Goal: Task Accomplishment & Management: Manage account settings

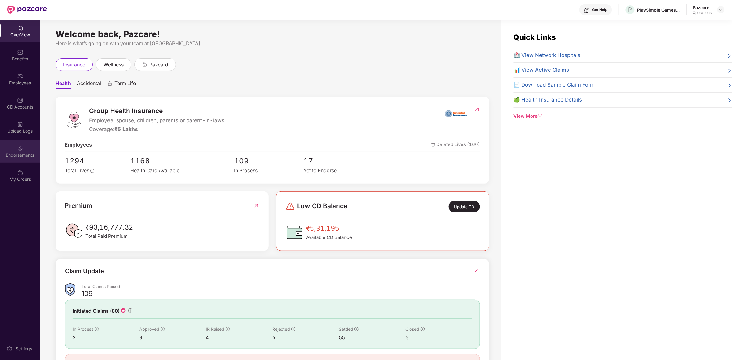
click at [17, 153] on div "Endorsements" at bounding box center [20, 155] width 40 height 6
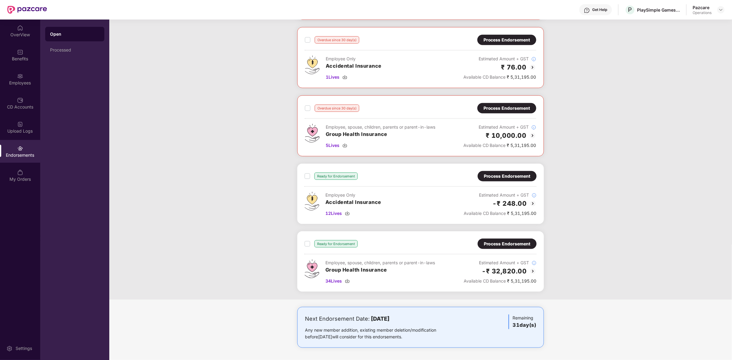
scroll to position [164, 0]
click at [532, 134] on img at bounding box center [532, 135] width 7 height 7
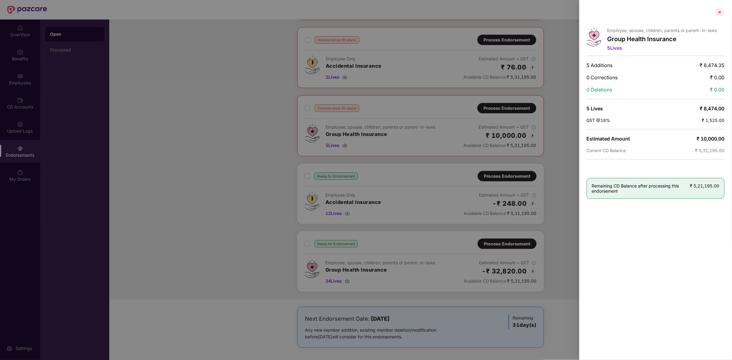
click at [721, 14] on div at bounding box center [720, 12] width 10 height 10
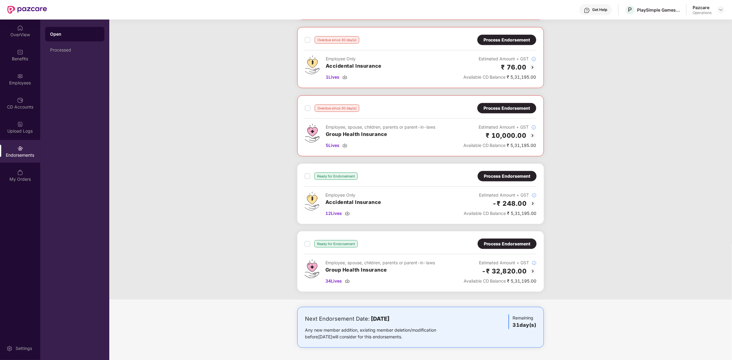
click at [533, 269] on img at bounding box center [532, 271] width 7 height 7
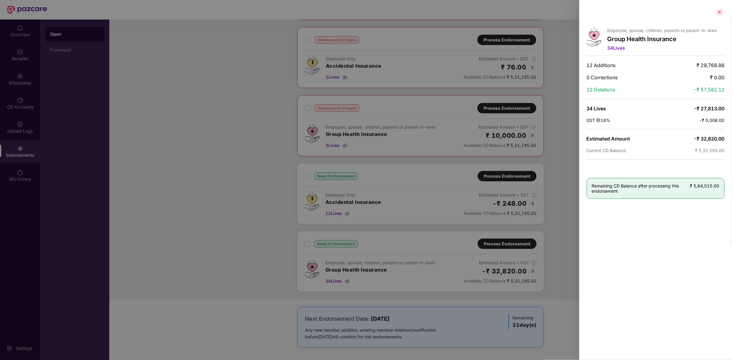
click at [720, 15] on div at bounding box center [720, 12] width 10 height 10
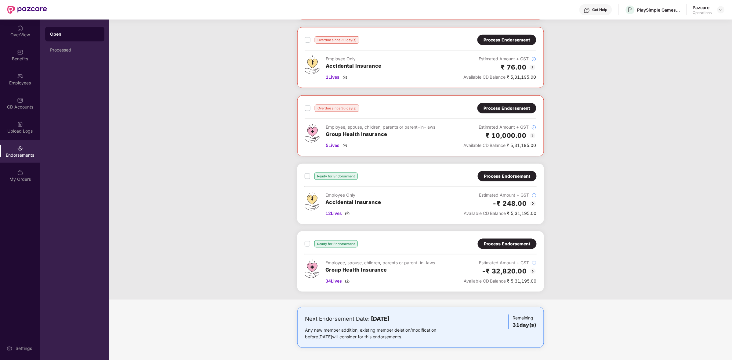
click at [526, 246] on div "Process Endorsement" at bounding box center [507, 244] width 47 height 7
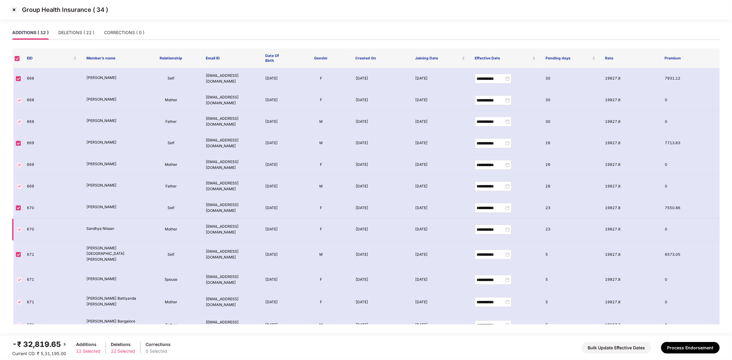
scroll to position [7, 0]
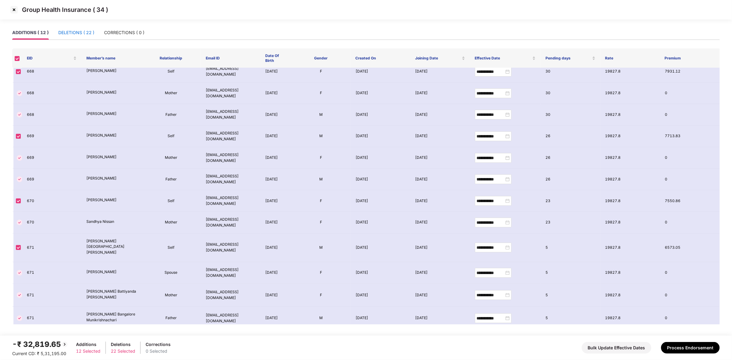
click at [88, 31] on div "DELETIONS ( 22 )" at bounding box center [76, 32] width 36 height 7
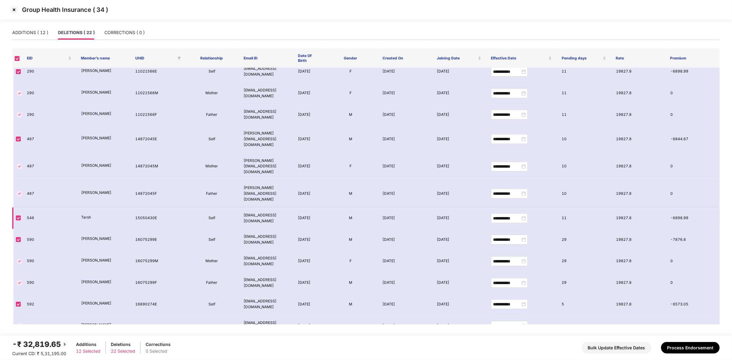
scroll to position [0, 0]
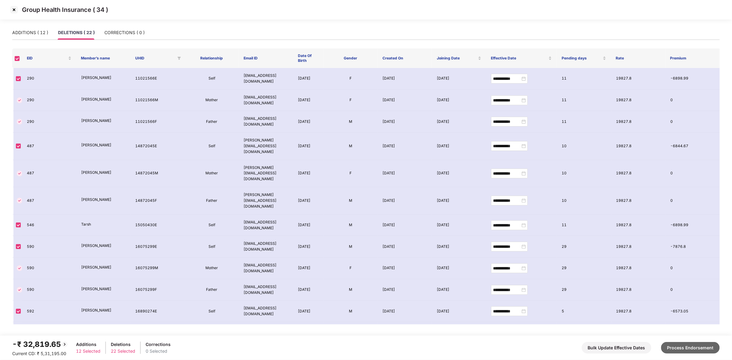
click at [680, 344] on button "Process Endorsement" at bounding box center [690, 348] width 59 height 12
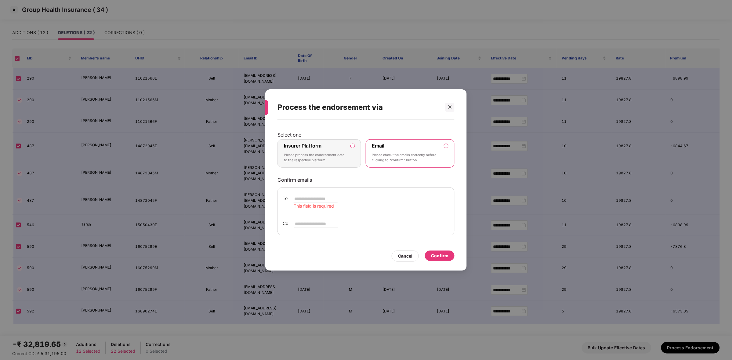
click at [317, 151] on div "Insurer Platform Please process the endorsement data to the respective platform" at bounding box center [315, 154] width 62 height 22
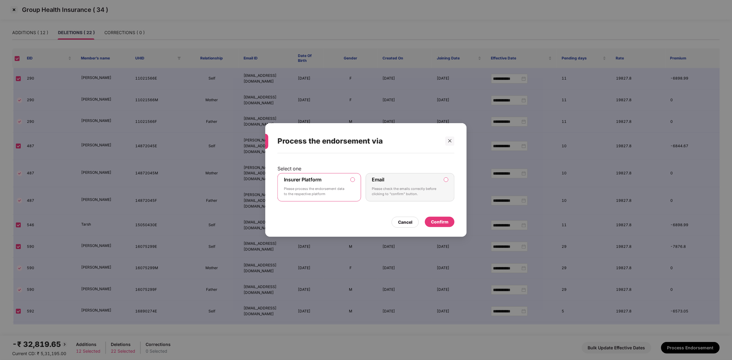
click at [439, 222] on div "Confirm" at bounding box center [439, 222] width 17 height 7
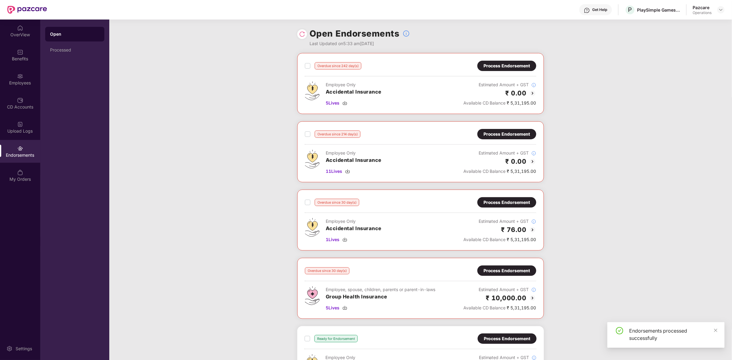
scroll to position [96, 0]
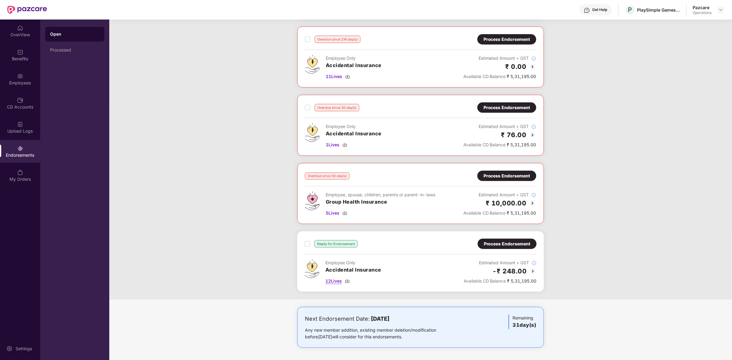
click at [347, 281] on img at bounding box center [347, 281] width 5 height 5
click at [516, 240] on div "Process Endorsement" at bounding box center [507, 244] width 59 height 10
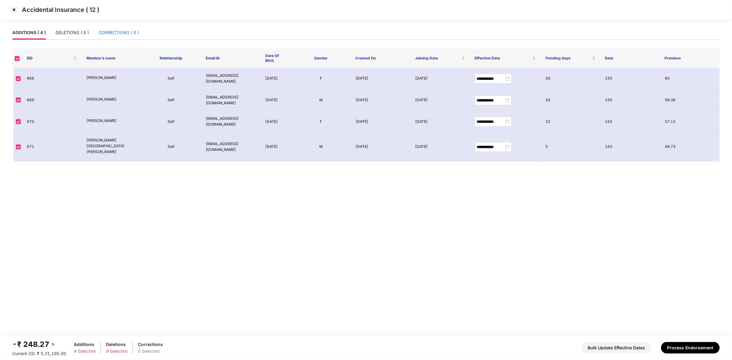
click at [110, 34] on div "CORRECTIONS ( 0 )" at bounding box center [119, 32] width 40 height 7
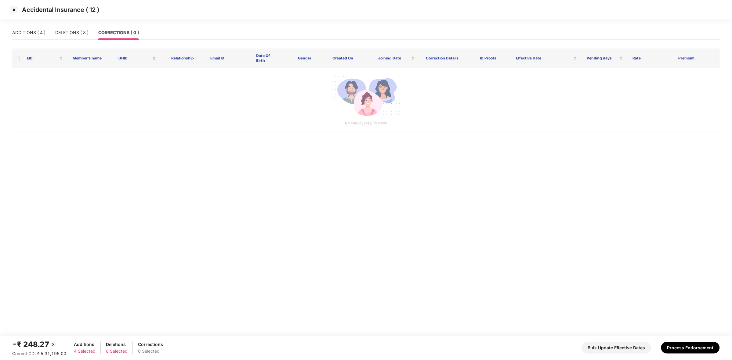
click at [12, 10] on img at bounding box center [14, 10] width 10 height 10
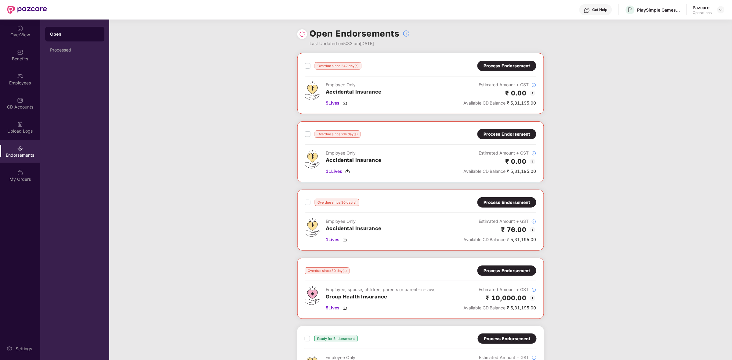
click at [516, 65] on div "Process Endorsement" at bounding box center [506, 66] width 47 height 7
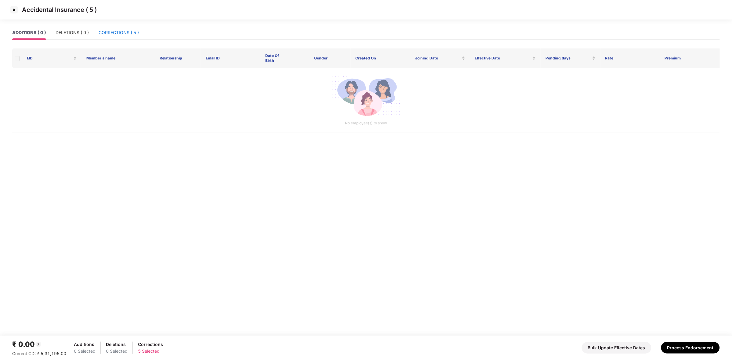
click at [112, 30] on div "CORRECTIONS ( 5 )" at bounding box center [119, 32] width 40 height 7
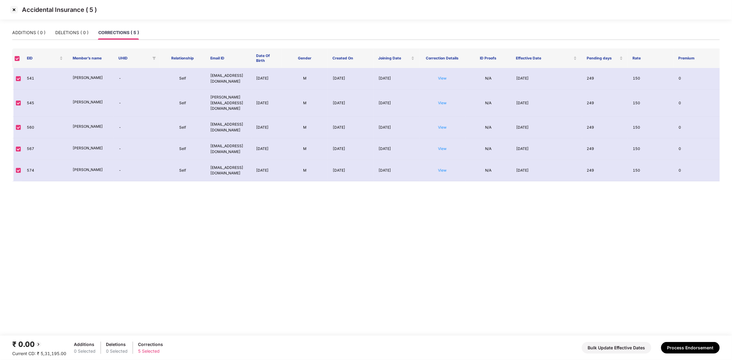
click at [16, 14] on img at bounding box center [14, 10] width 10 height 10
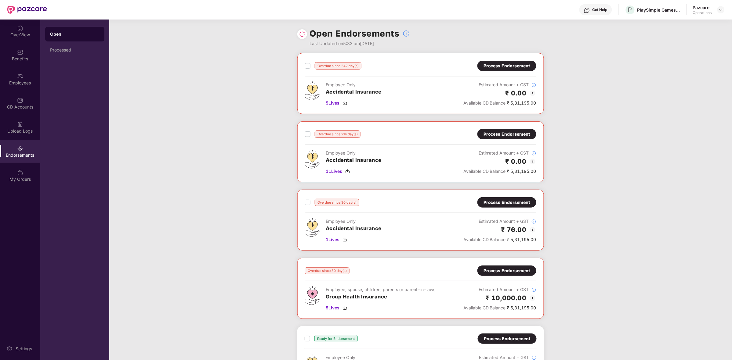
click at [513, 134] on div "Process Endorsement" at bounding box center [506, 134] width 47 height 7
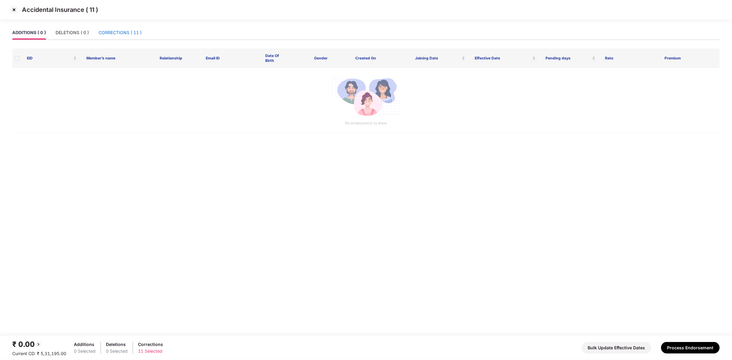
click at [115, 33] on div "CORRECTIONS ( 11 )" at bounding box center [120, 32] width 43 height 7
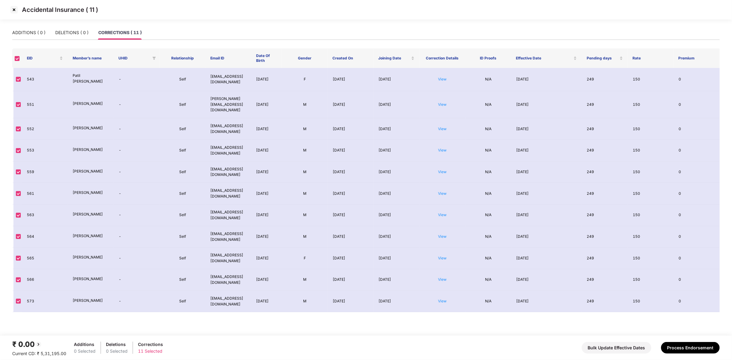
click at [11, 9] on img at bounding box center [14, 10] width 10 height 10
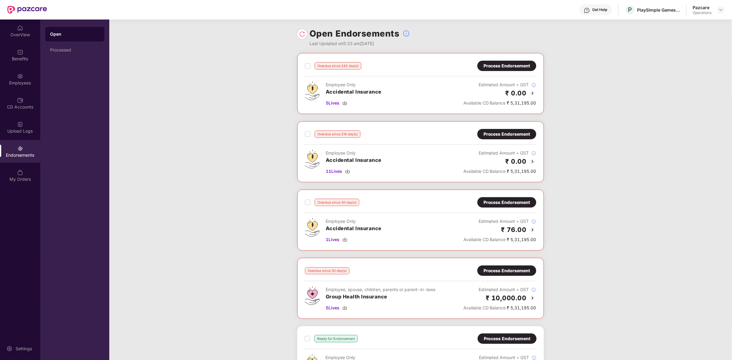
click at [518, 202] on div "Process Endorsement" at bounding box center [506, 202] width 47 height 7
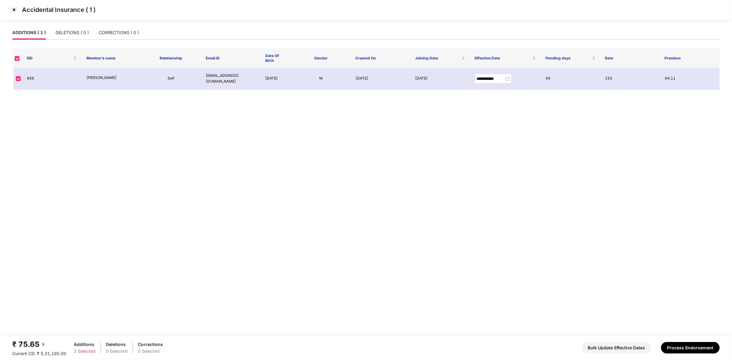
click at [12, 7] on img at bounding box center [14, 10] width 10 height 10
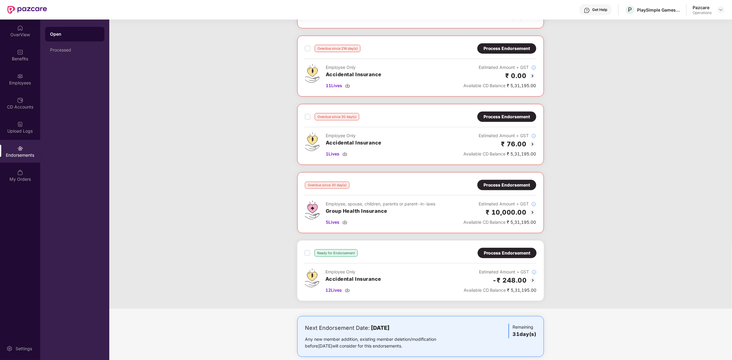
scroll to position [96, 0]
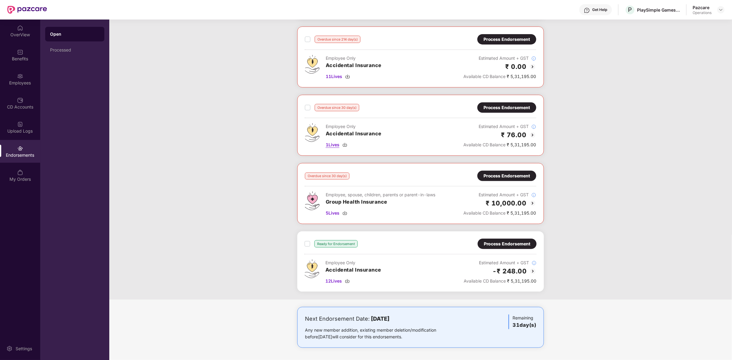
click at [345, 143] on img at bounding box center [344, 145] width 5 height 5
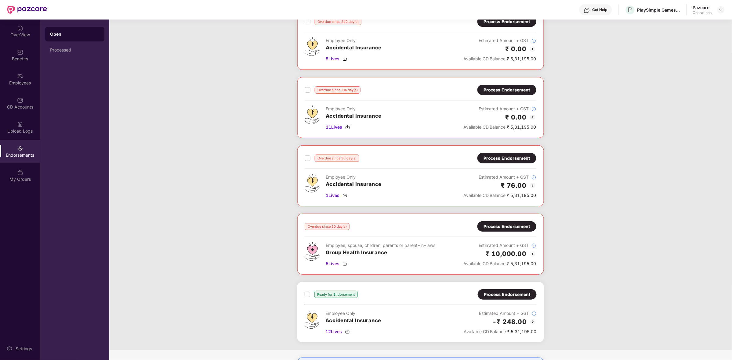
scroll to position [44, 0]
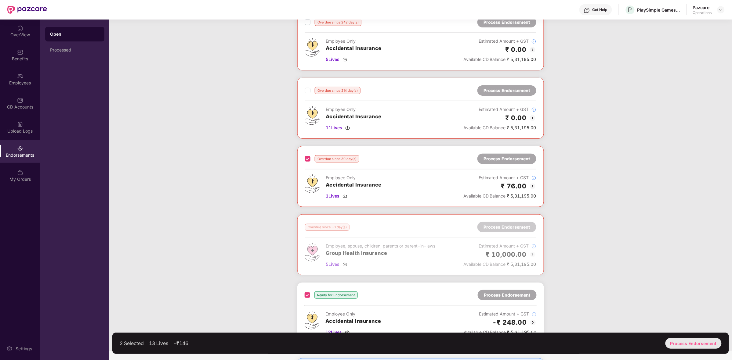
click at [689, 341] on div "Process Endorsement" at bounding box center [693, 343] width 56 height 11
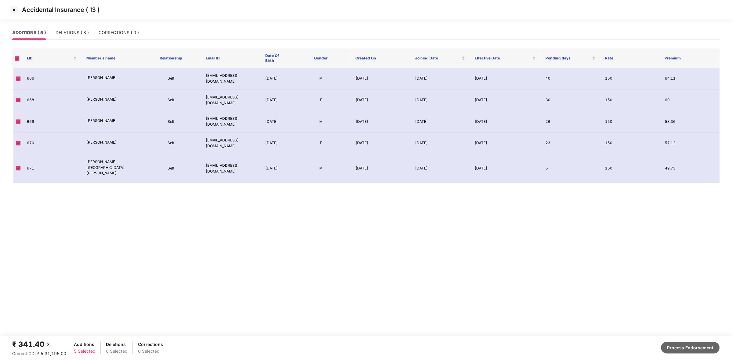
click at [681, 346] on button "Process Endorsement" at bounding box center [690, 348] width 59 height 12
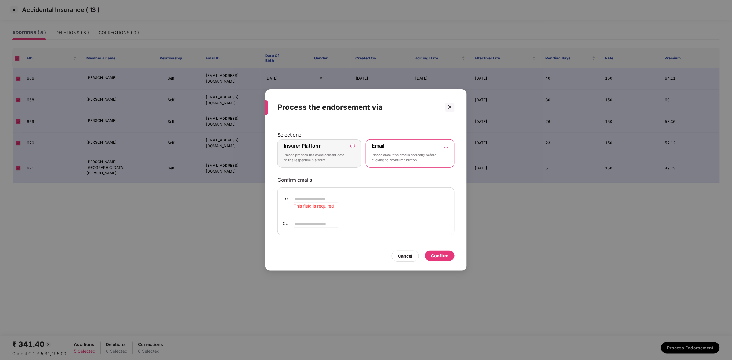
click at [309, 163] on div "Insurer Platform Please process the endorsement data to the respective platform" at bounding box center [315, 154] width 62 height 22
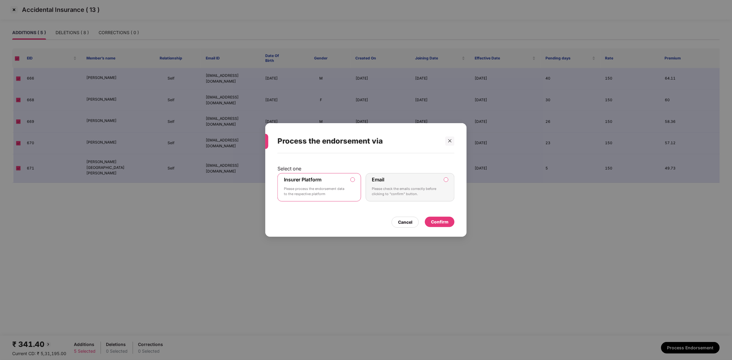
click at [442, 225] on div "Confirm" at bounding box center [439, 222] width 17 height 7
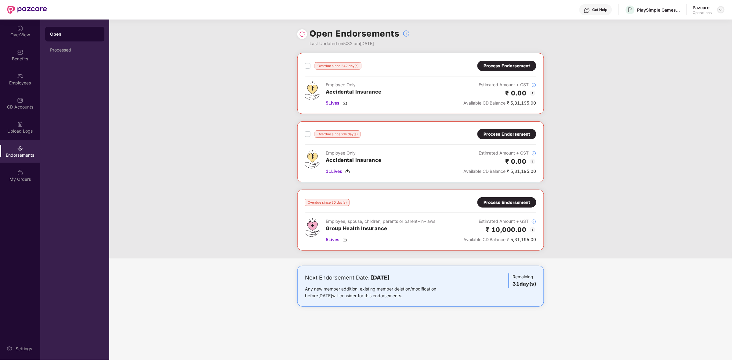
click at [719, 11] on img at bounding box center [720, 9] width 5 height 5
click at [684, 27] on div "Switch to partner view" at bounding box center [691, 24] width 79 height 12
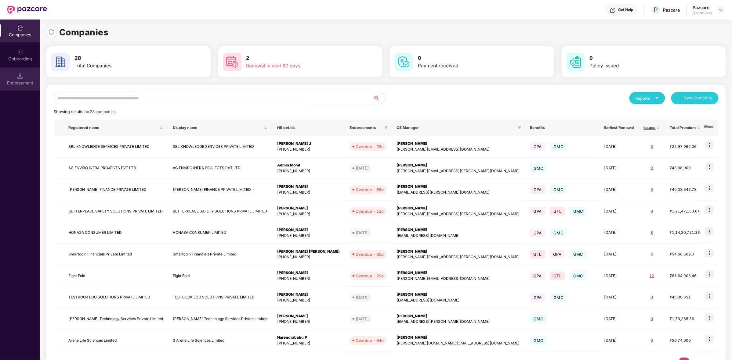
click at [24, 72] on div "Endorsement" at bounding box center [20, 79] width 40 height 23
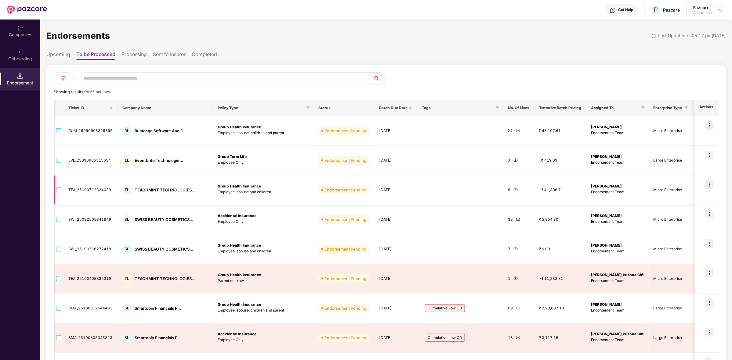
scroll to position [0, 45]
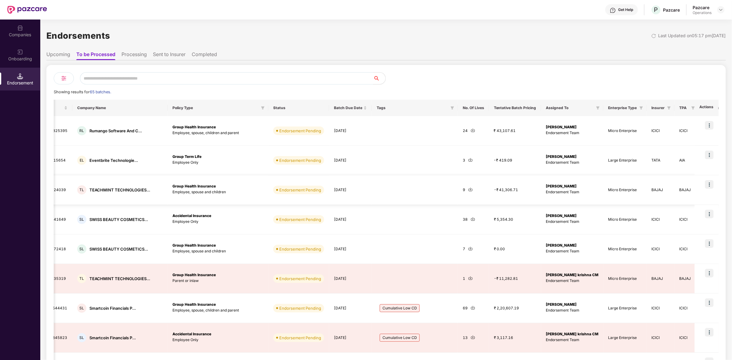
click at [709, 182] on img at bounding box center [709, 184] width 9 height 9
click at [676, 198] on span "Process Endorsement" at bounding box center [683, 199] width 43 height 7
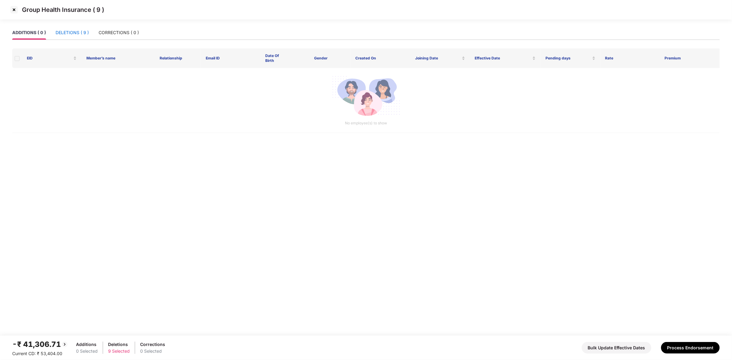
click at [68, 30] on div "DELETIONS ( 9 )" at bounding box center [72, 32] width 33 height 7
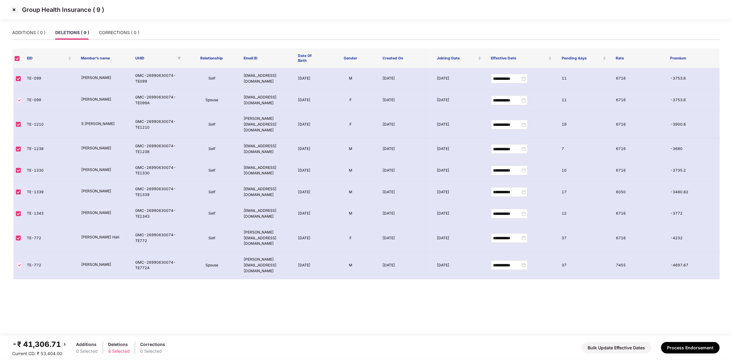
click at [14, 9] on img at bounding box center [14, 10] width 10 height 10
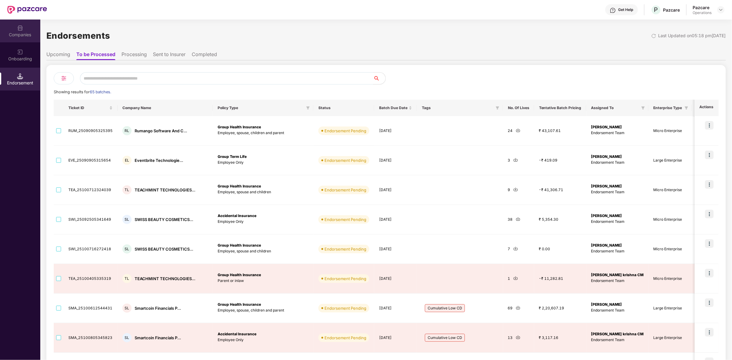
click at [16, 28] on div "Companies" at bounding box center [20, 31] width 40 height 23
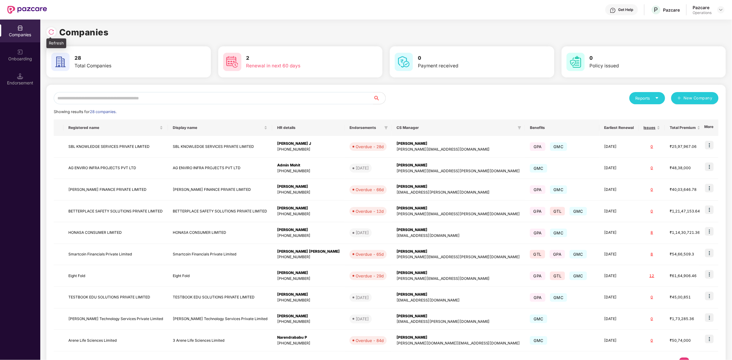
click at [49, 29] on img at bounding box center [51, 32] width 6 height 6
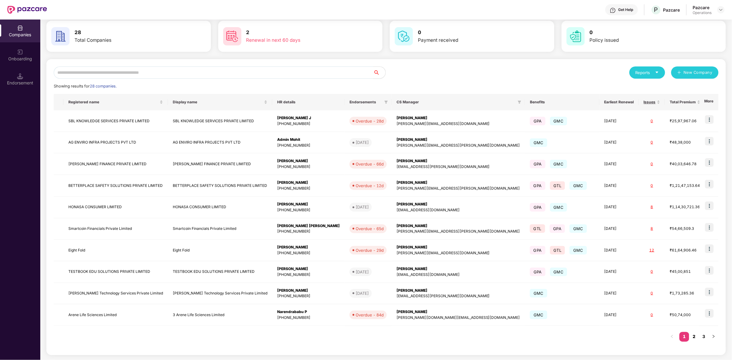
click at [693, 338] on link "2" at bounding box center [694, 336] width 10 height 9
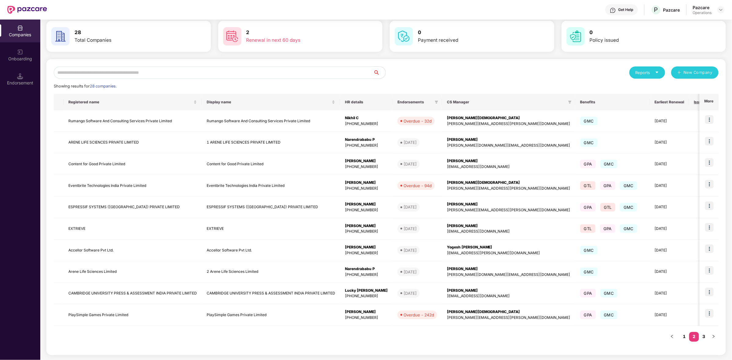
click at [697, 335] on link "2" at bounding box center [694, 336] width 10 height 9
click at [704, 338] on link "3" at bounding box center [704, 336] width 10 height 9
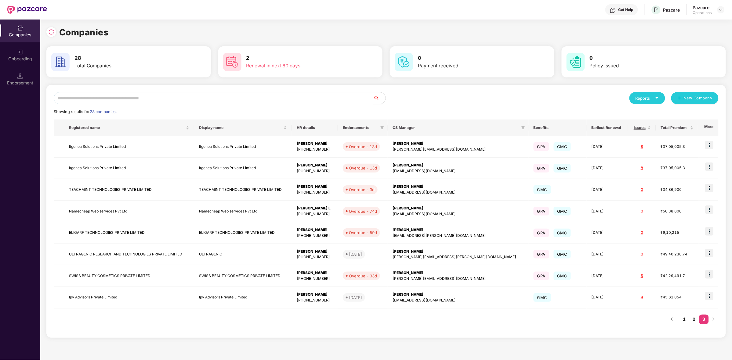
scroll to position [0, 0]
click at [709, 186] on img at bounding box center [709, 188] width 9 height 9
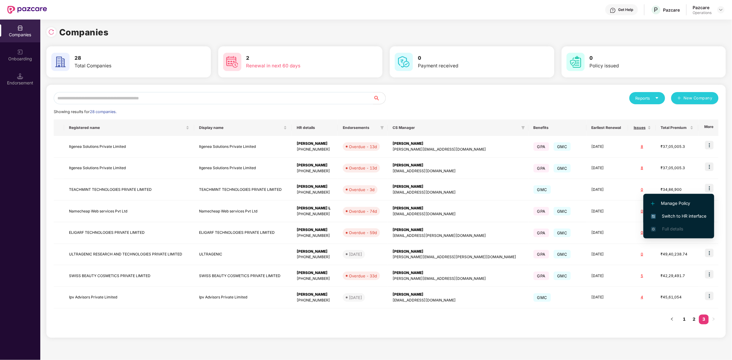
click at [669, 215] on span "Switch to HR interface" at bounding box center [679, 216] width 56 height 7
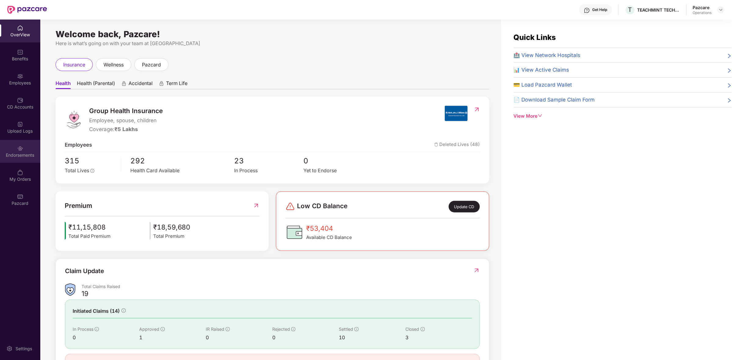
click at [26, 156] on div "Endorsements" at bounding box center [20, 155] width 40 height 6
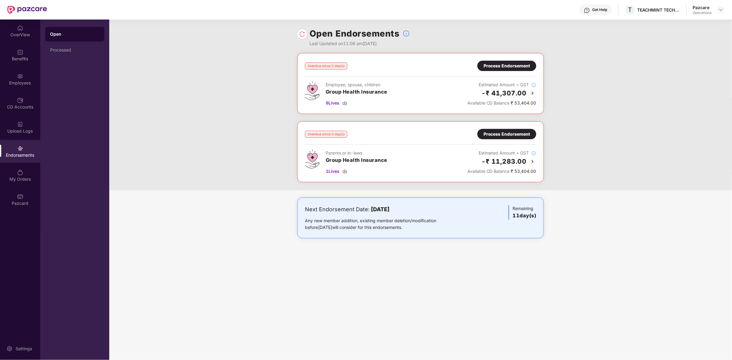
click at [525, 63] on div "Process Endorsement" at bounding box center [506, 66] width 47 height 7
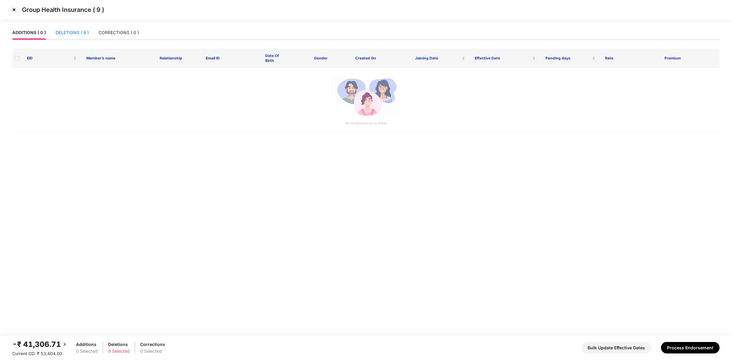
click at [70, 31] on div "DELETIONS ( 9 )" at bounding box center [72, 32] width 33 height 7
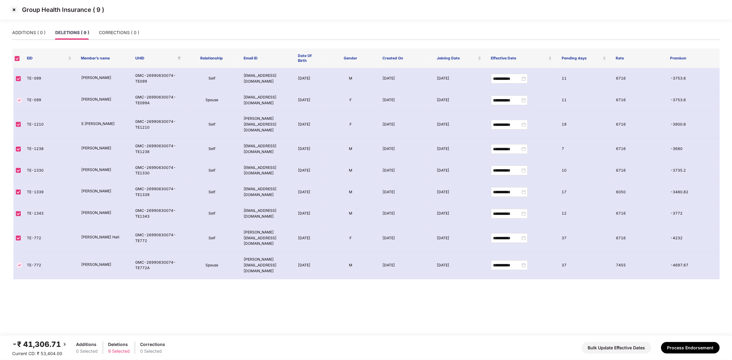
click at [13, 9] on img at bounding box center [14, 10] width 10 height 10
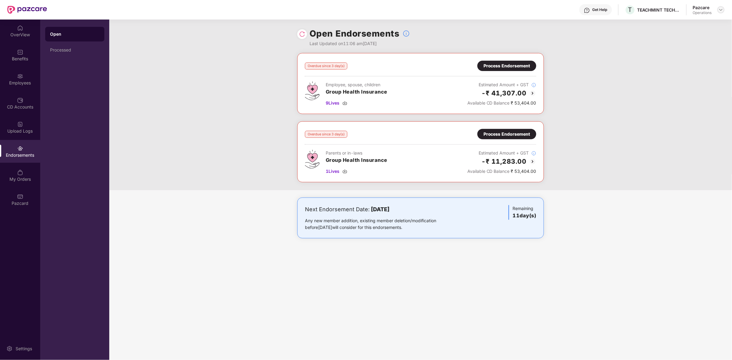
click at [722, 8] on img at bounding box center [720, 9] width 5 height 5
click at [689, 26] on div "Switch to partner view" at bounding box center [691, 24] width 79 height 12
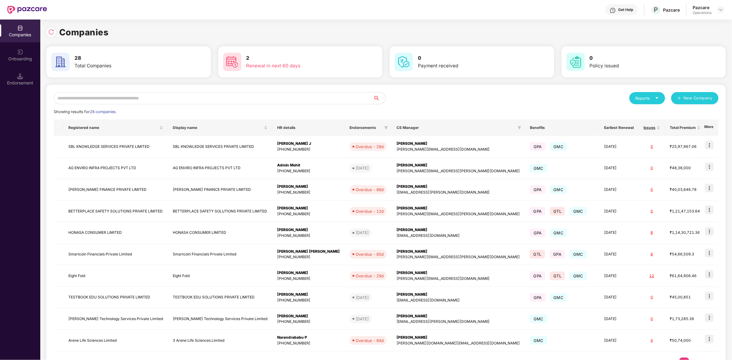
click at [251, 99] on input "text" at bounding box center [214, 98] width 320 height 12
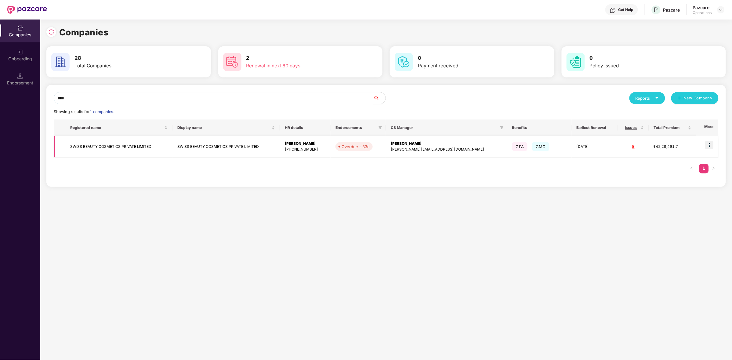
type input "****"
click at [713, 142] on img at bounding box center [709, 145] width 9 height 9
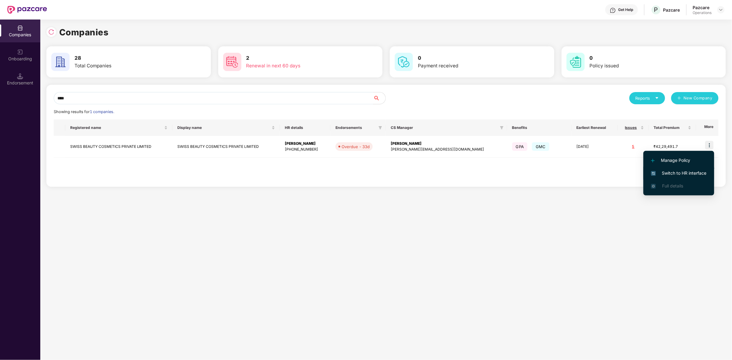
click at [675, 170] on span "Switch to HR interface" at bounding box center [679, 173] width 56 height 7
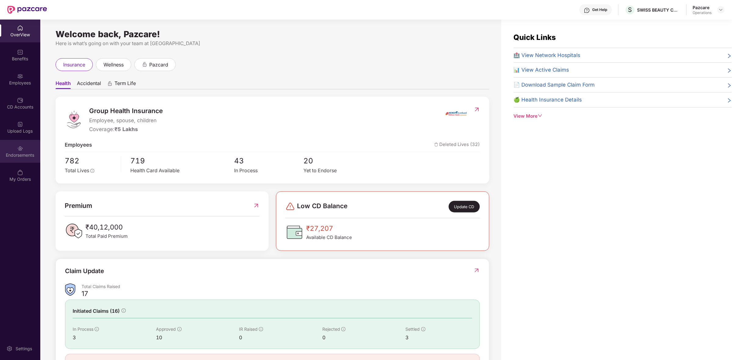
click at [19, 156] on div "Endorsements" at bounding box center [20, 155] width 40 height 6
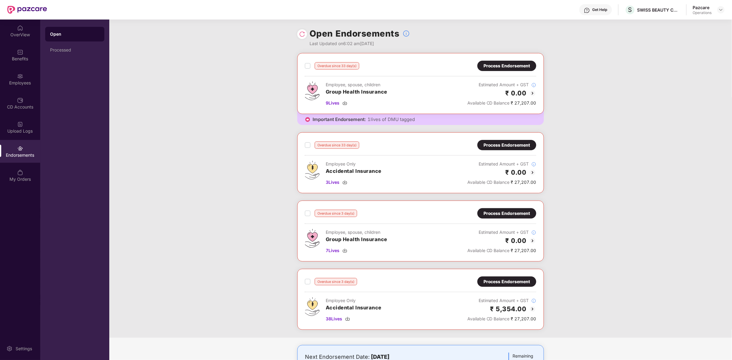
click at [526, 213] on div "Process Endorsement" at bounding box center [506, 213] width 47 height 7
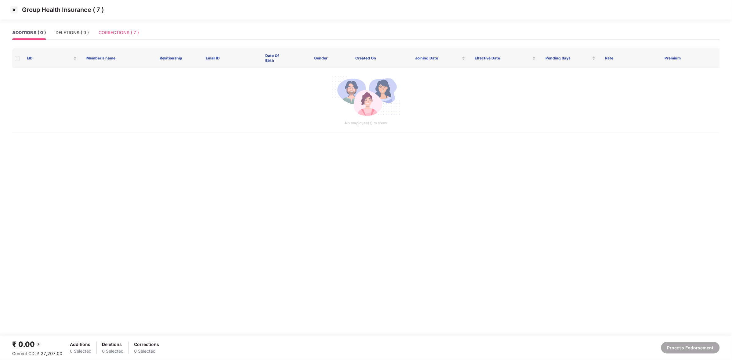
click at [124, 26] on div "CORRECTIONS ( 7 )" at bounding box center [119, 33] width 40 height 14
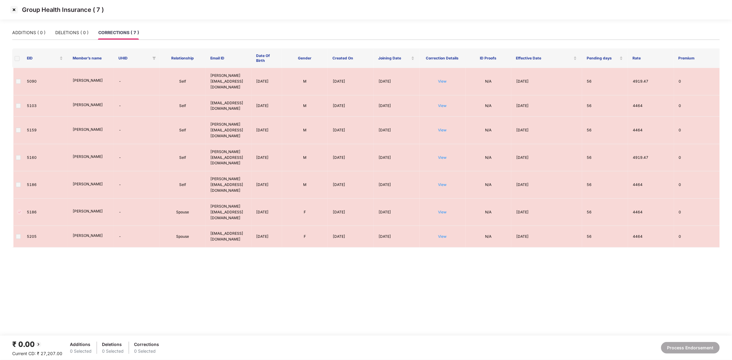
click at [13, 7] on img at bounding box center [14, 10] width 10 height 10
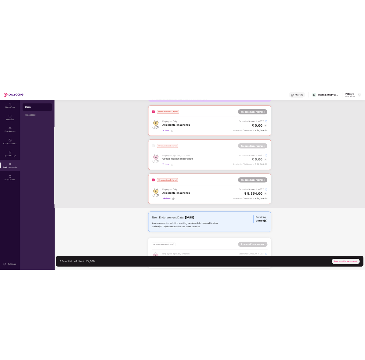
scroll to position [102, 0]
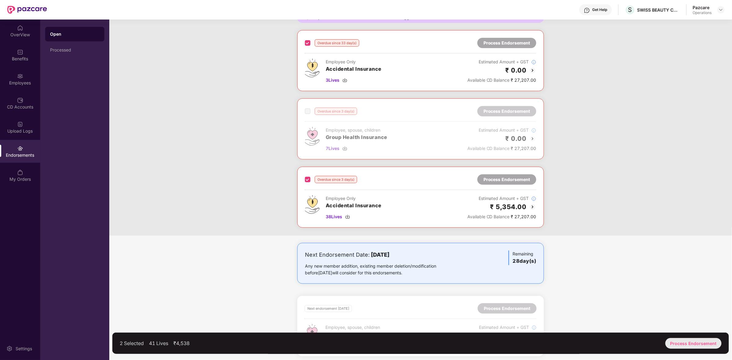
click at [696, 343] on div "Process Endorsement" at bounding box center [693, 343] width 56 height 11
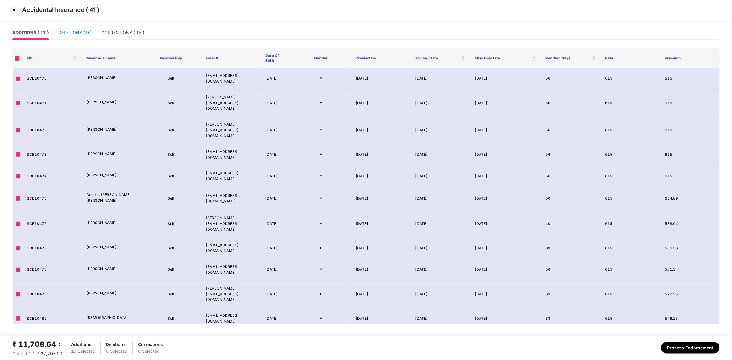
click at [83, 33] on div "DELETIONS ( 9 )" at bounding box center [74, 32] width 33 height 7
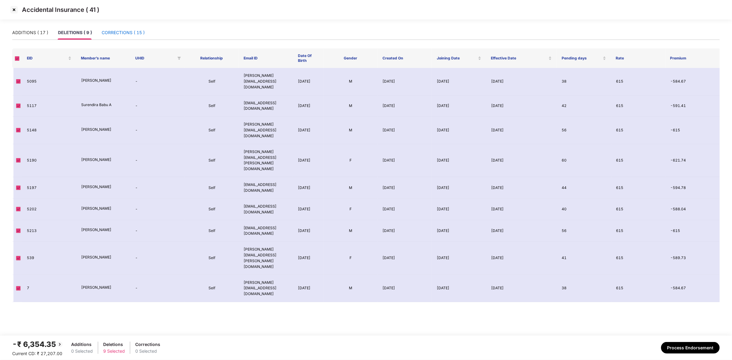
click at [121, 32] on div "CORRECTIONS ( 15 )" at bounding box center [123, 32] width 43 height 7
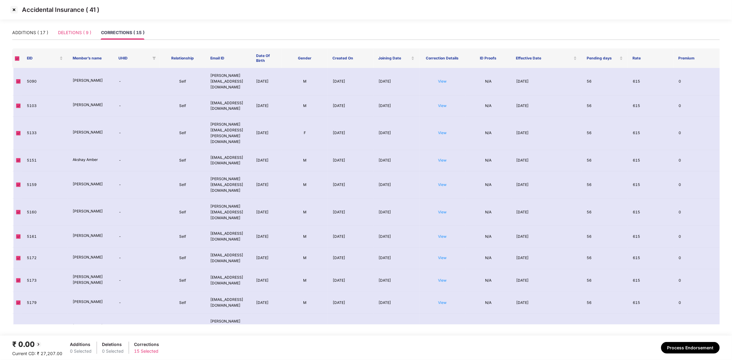
click at [83, 28] on div "DELETIONS ( 9 )" at bounding box center [74, 33] width 33 height 14
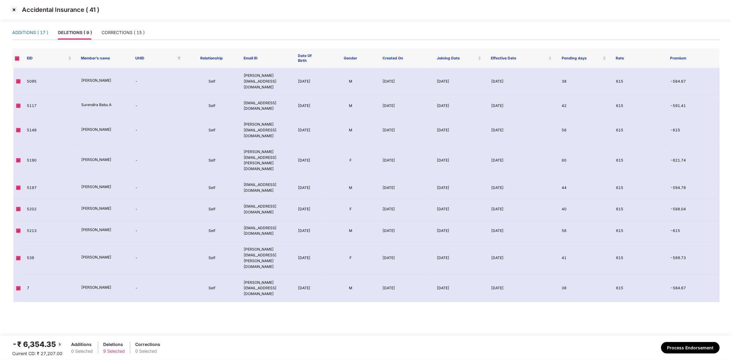
click at [37, 31] on div "ADDITIONS ( 17 )" at bounding box center [30, 32] width 36 height 7
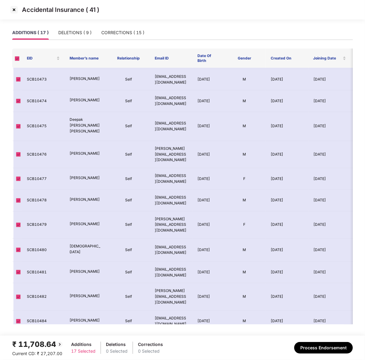
scroll to position [119, 0]
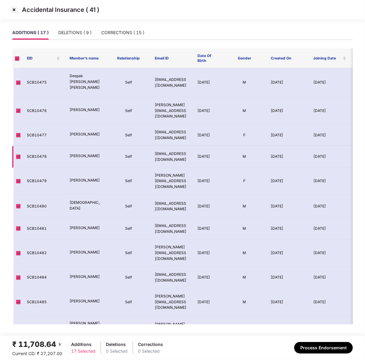
click at [109, 146] on td "Self" at bounding box center [128, 157] width 43 height 22
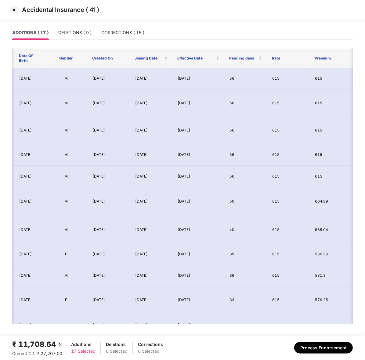
scroll to position [0, 0]
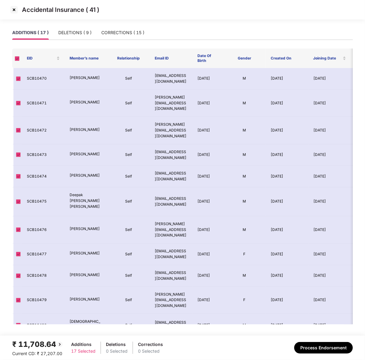
click at [16, 12] on img at bounding box center [14, 10] width 10 height 10
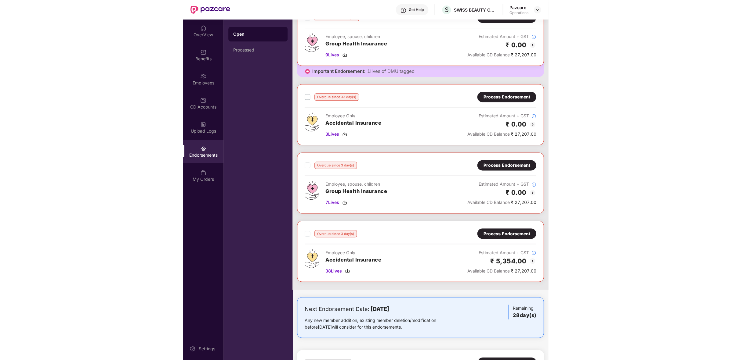
scroll to position [49, 0]
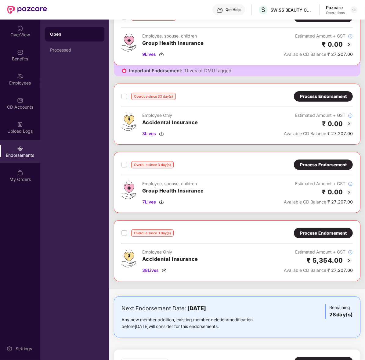
click at [165, 272] on img at bounding box center [164, 270] width 5 height 5
click at [164, 133] on img at bounding box center [161, 133] width 5 height 5
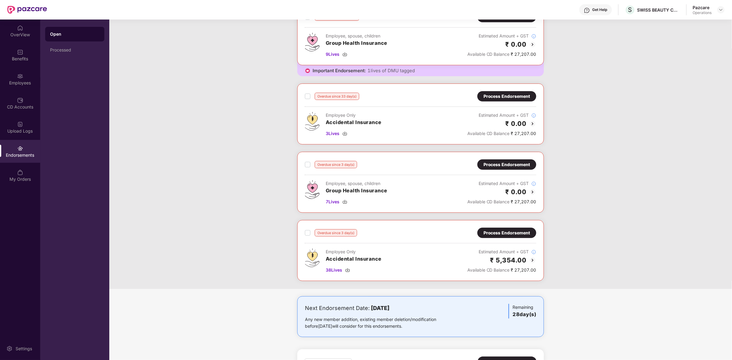
scroll to position [0, 0]
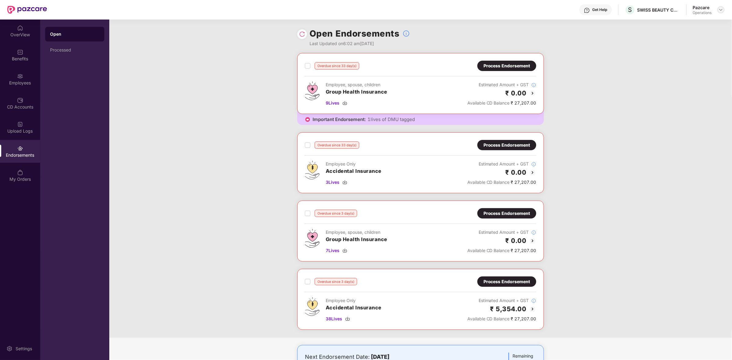
click at [723, 11] on img at bounding box center [720, 9] width 5 height 5
click at [679, 24] on div "Switch to partner view" at bounding box center [691, 24] width 79 height 12
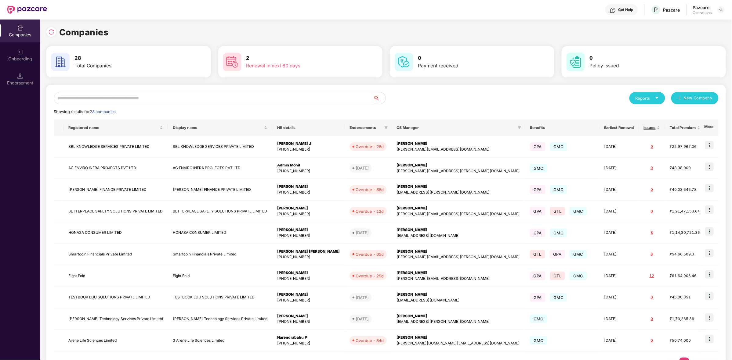
click at [331, 95] on input "text" at bounding box center [214, 98] width 320 height 12
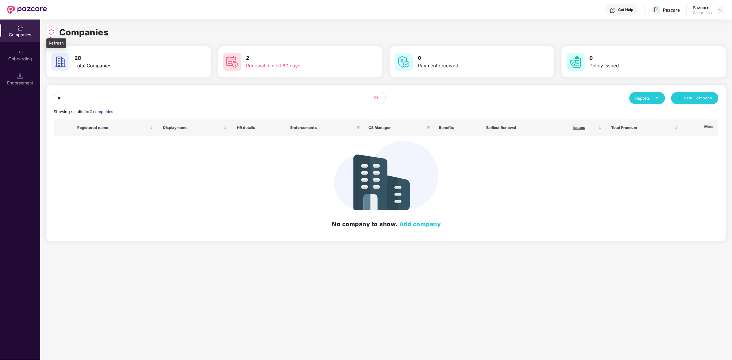
click at [52, 32] on img at bounding box center [51, 32] width 6 height 6
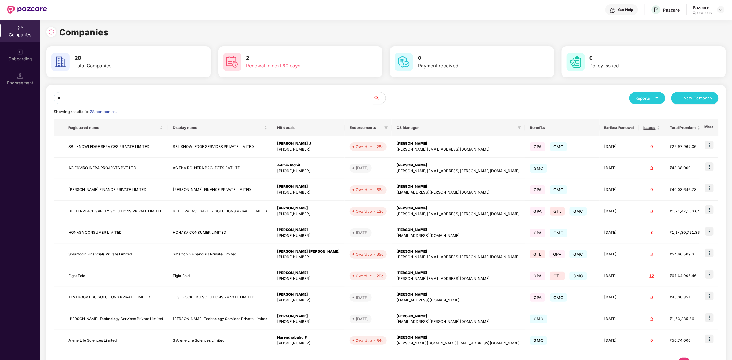
click at [86, 98] on input "**" at bounding box center [214, 98] width 320 height 12
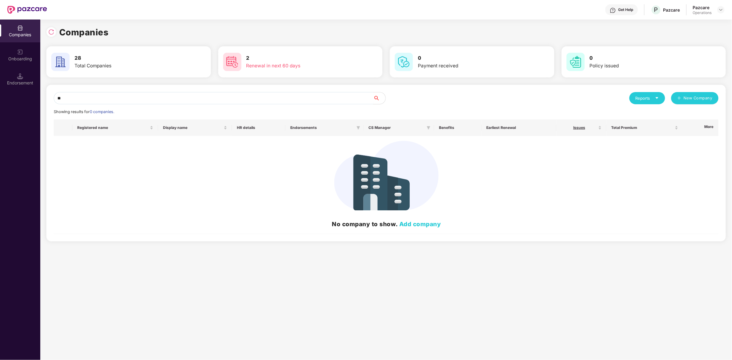
type input "*"
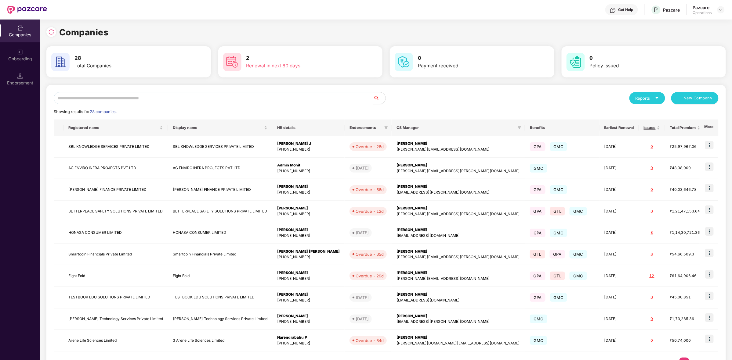
paste input "******"
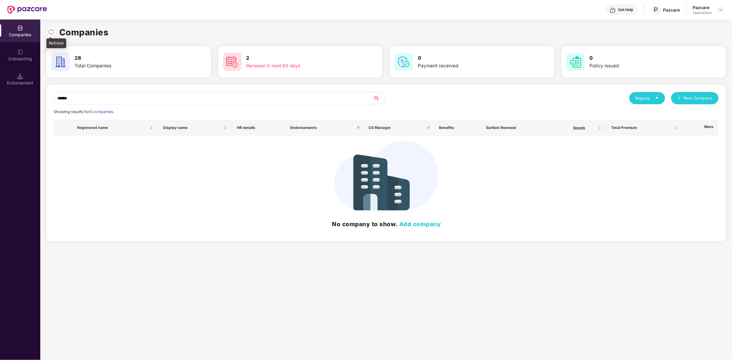
type input "******"
click at [52, 32] on img at bounding box center [51, 32] width 6 height 6
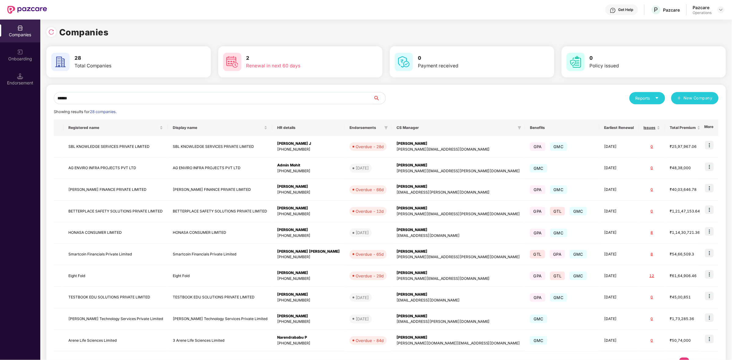
drag, startPoint x: 147, startPoint y: 89, endPoint x: 77, endPoint y: 96, distance: 70.9
click at [77, 96] on div "****** Reports New Company Showing results for 28 companies. Registered name Di…" at bounding box center [385, 233] width 679 height 296
drag, startPoint x: 74, startPoint y: 99, endPoint x: 41, endPoint y: 90, distance: 34.3
click at [41, 90] on div "Companies 28 Total Companies 2 Renewal in next 60 days 0 Payment received 0 Pol…" at bounding box center [386, 190] width 692 height 341
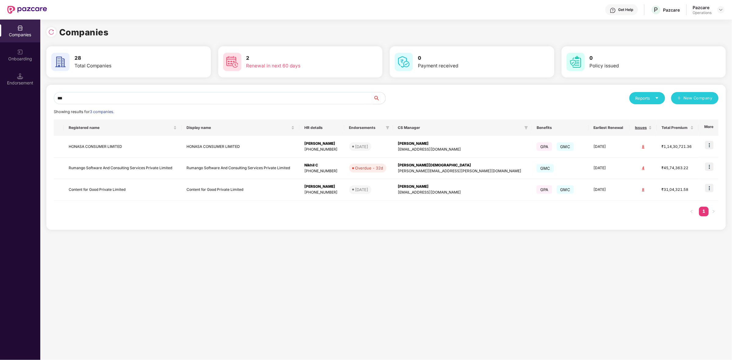
type input "***"
click at [711, 185] on img at bounding box center [709, 188] width 9 height 9
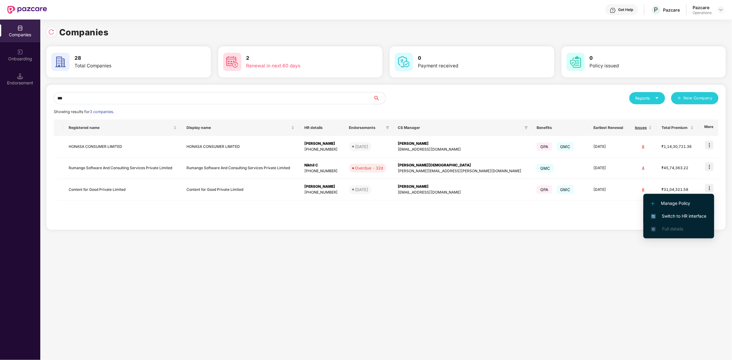
click at [667, 214] on span "Switch to HR interface" at bounding box center [679, 216] width 56 height 7
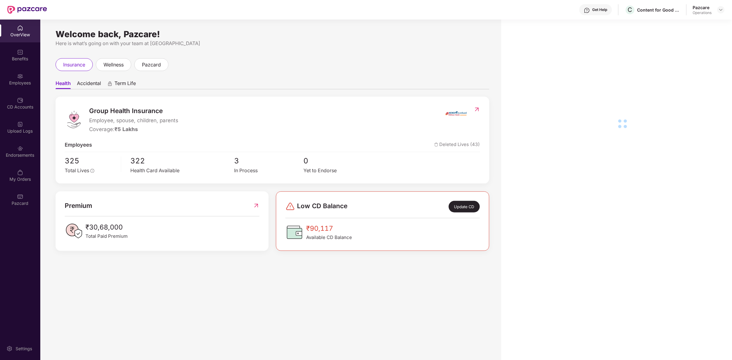
click at [18, 157] on div "Endorsements" at bounding box center [20, 155] width 40 height 6
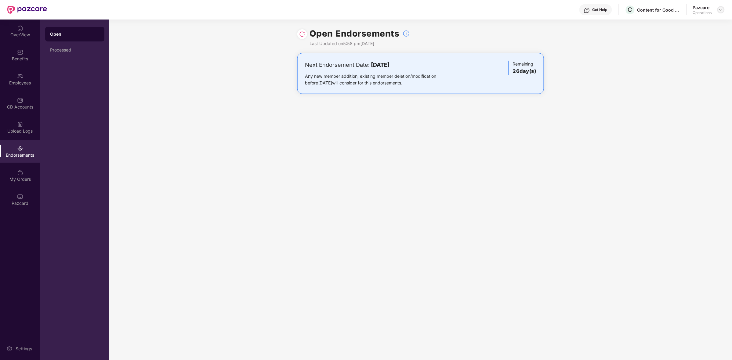
click at [723, 13] on div at bounding box center [720, 9] width 7 height 7
click at [678, 29] on div "Switch to partner view" at bounding box center [691, 24] width 79 height 12
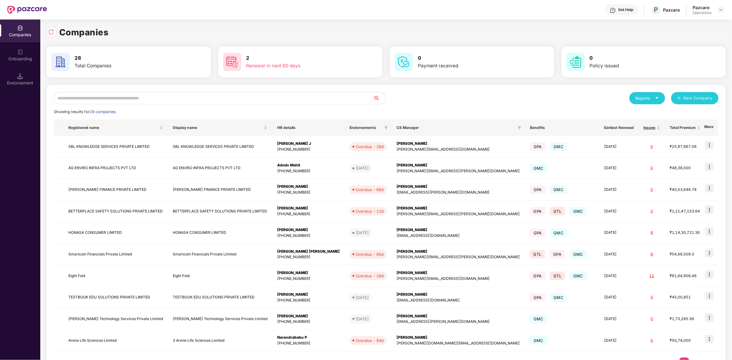
click at [212, 98] on input "text" at bounding box center [214, 98] width 320 height 12
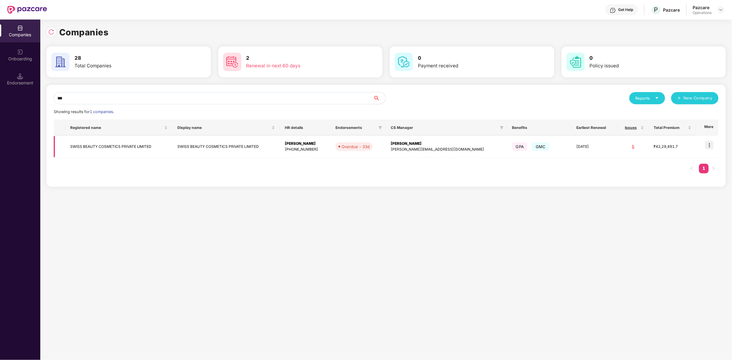
type input "***"
click at [114, 147] on td "SWISS BEAUTY COSMETICS PRIVATE LIMITED" at bounding box center [118, 147] width 107 height 22
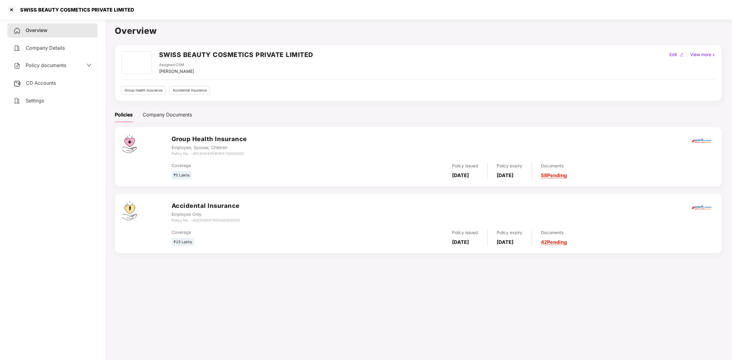
click at [37, 85] on span "CD Accounts" at bounding box center [41, 83] width 30 height 6
